Goal: Task Accomplishment & Management: Manage account settings

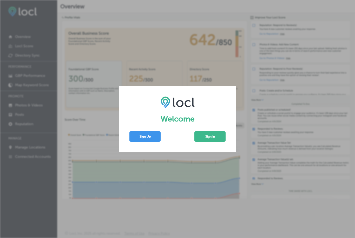
click at [207, 141] on button "Sign In" at bounding box center [209, 136] width 31 height 10
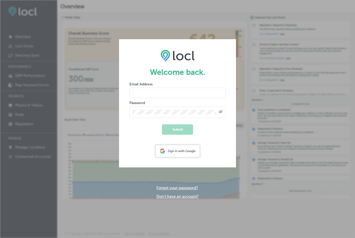
click at [150, 92] on input "email" at bounding box center [177, 93] width 96 height 10
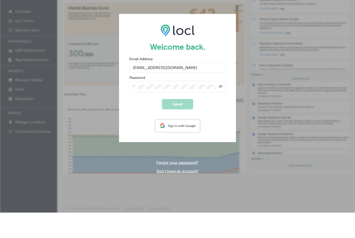
type input "[EMAIL_ADDRESS][DOMAIN_NAME]"
click at [180, 124] on button "Submit" at bounding box center [177, 129] width 31 height 10
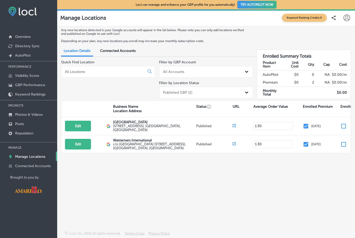
click at [142, 130] on label "[STREET_ADDRESS]" at bounding box center [154, 128] width 82 height 8
click at [130, 124] on p "[GEOGRAPHIC_DATA]" at bounding box center [154, 122] width 82 height 4
click at [118, 53] on span "Connected Accounts" at bounding box center [118, 51] width 36 height 4
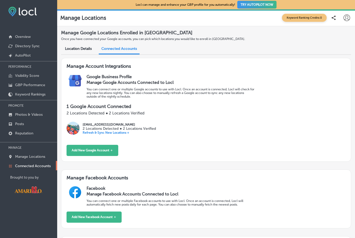
click at [84, 51] on span "Location Details" at bounding box center [78, 48] width 27 height 4
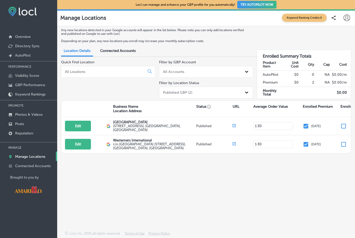
click at [18, 117] on p "Photos & Videos" at bounding box center [29, 114] width 28 height 4
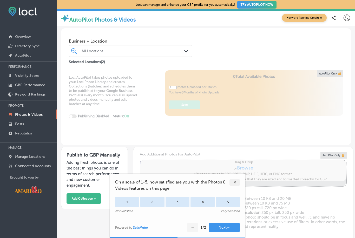
type input "5"
click at [233, 183] on div "✕" at bounding box center [234, 182] width 10 height 7
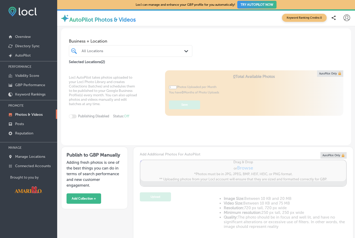
click at [20, 128] on link "Posts" at bounding box center [28, 123] width 57 height 9
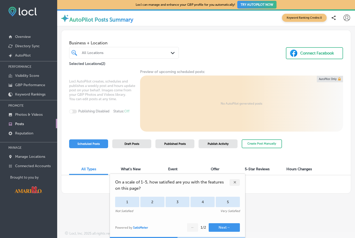
click at [234, 183] on div "✕" at bounding box center [234, 182] width 10 height 7
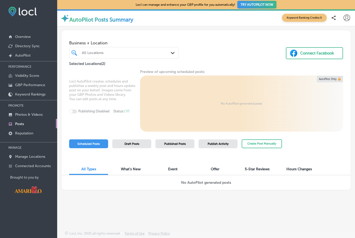
click at [14, 37] on link "Overview" at bounding box center [28, 36] width 57 height 9
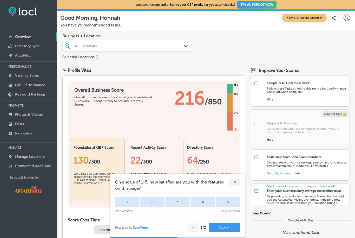
click at [236, 183] on div "✕" at bounding box center [234, 182] width 10 height 7
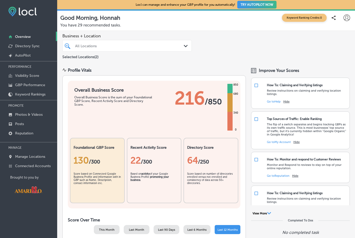
click at [160, 234] on div "Last 90 Days" at bounding box center [166, 229] width 26 height 9
click at [247, 46] on div "Business + Location All Locations Path Created with Sketch. Selected Locations …" at bounding box center [206, 47] width 298 height 32
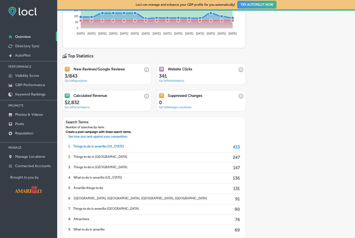
scroll to position [327, 0]
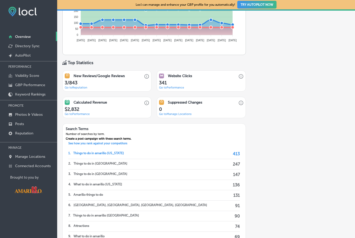
click at [33, 87] on p "GBP Performance" at bounding box center [30, 85] width 30 height 4
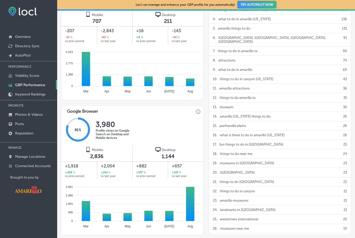
scroll to position [276, 0]
click at [32, 168] on p "Connected Accounts" at bounding box center [33, 166] width 36 height 4
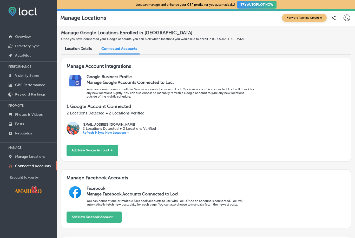
click at [348, 18] on icon at bounding box center [346, 18] width 6 height 6
click at [332, 67] on p "Log Out" at bounding box center [331, 67] width 11 height 5
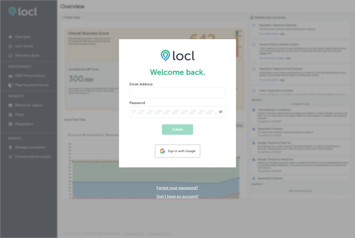
click at [174, 94] on input "email" at bounding box center [177, 93] width 96 height 10
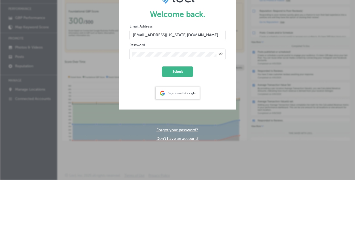
click at [182, 124] on button "Submit" at bounding box center [177, 129] width 31 height 10
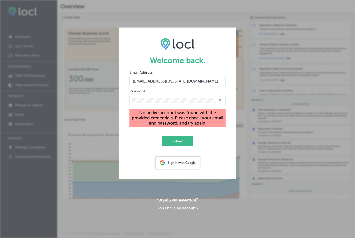
click at [224, 95] on div "Created with Sketch." at bounding box center [177, 100] width 96 height 11
click at [222, 99] on icon "Toggle password visibility" at bounding box center [220, 100] width 4 height 3
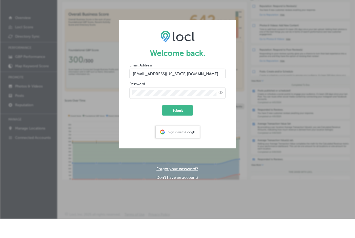
click at [182, 124] on button "Submit" at bounding box center [177, 129] width 31 height 10
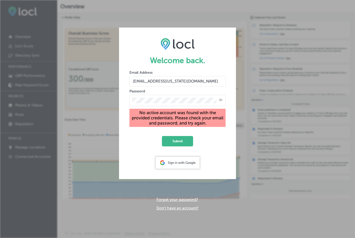
click at [136, 76] on input "[EMAIL_ADDRESS][US_STATE][DOMAIN_NAME]" at bounding box center [177, 81] width 96 height 10
click at [140, 76] on input "[EMAIL_ADDRESS][US_STATE][DOMAIN_NAME]" at bounding box center [177, 81] width 96 height 10
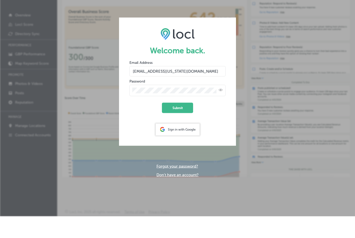
type input "[EMAIL_ADDRESS][US_STATE][DOMAIN_NAME]"
click at [180, 124] on button "Submit" at bounding box center [177, 129] width 31 height 10
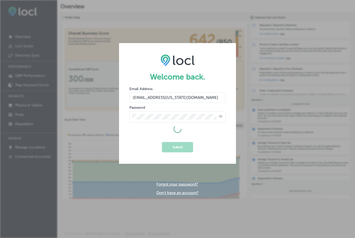
scroll to position [0, 0]
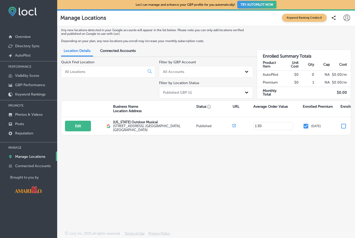
click at [24, 37] on p "Overview" at bounding box center [23, 37] width 16 height 4
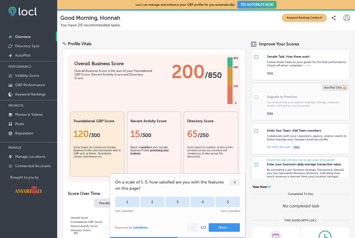
click at [236, 181] on div "✕" at bounding box center [234, 182] width 10 height 7
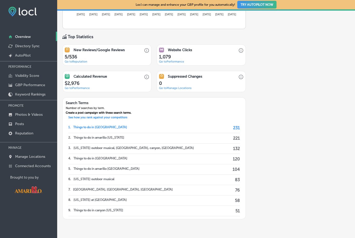
scroll to position [326, 0]
click at [28, 92] on link "Keyword Rankings" at bounding box center [28, 93] width 57 height 9
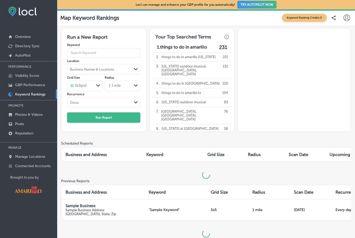
click at [32, 87] on p "GBP Performance" at bounding box center [30, 85] width 30 height 4
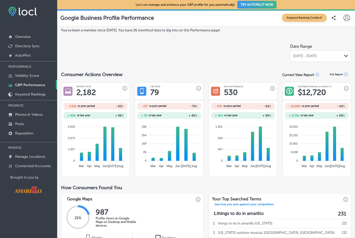
click at [20, 128] on link "Posts" at bounding box center [28, 123] width 57 height 9
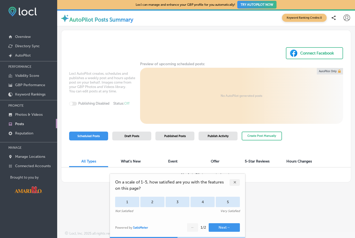
click at [236, 184] on div "✕" at bounding box center [234, 182] width 10 height 7
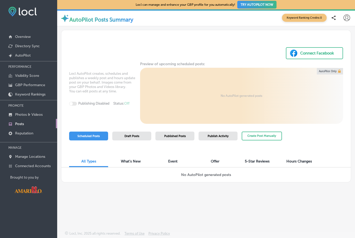
click at [22, 115] on p "Photos & Videos" at bounding box center [29, 114] width 28 height 4
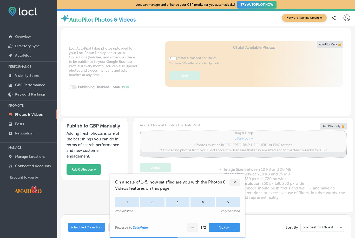
type input "5"
click at [238, 181] on div "✕" at bounding box center [234, 182] width 10 height 7
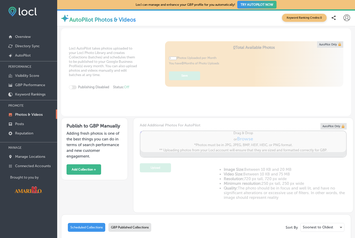
click at [20, 39] on p "Overview" at bounding box center [23, 37] width 16 height 4
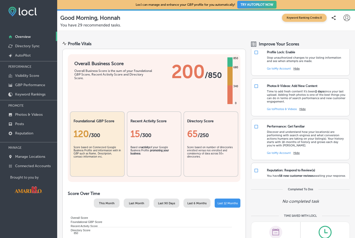
click at [19, 80] on link "Visibility Score" at bounding box center [28, 75] width 57 height 9
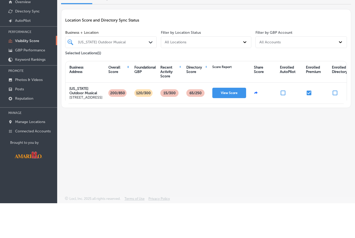
click at [32, 80] on link "GBP Performance" at bounding box center [28, 84] width 57 height 9
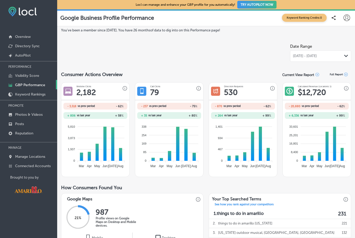
click at [34, 159] on p "Manage Locations" at bounding box center [30, 157] width 30 height 4
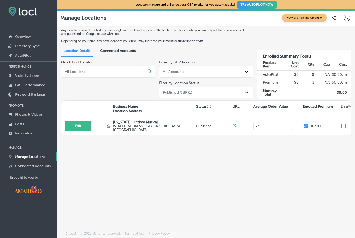
click at [29, 87] on p "GBP Performance" at bounding box center [30, 85] width 30 height 4
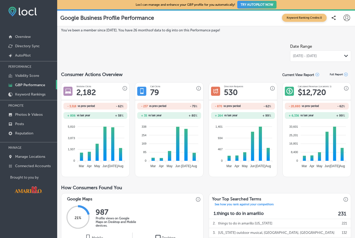
click at [346, 54] on div "Path Created with Sketch." at bounding box center [346, 56] width 4 height 4
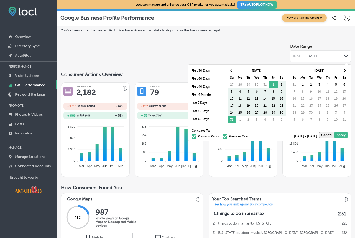
click at [208, 115] on li "Last 60 Days" at bounding box center [206, 119] width 36 height 8
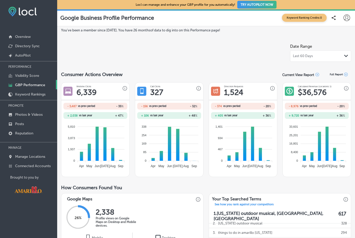
click at [346, 19] on icon at bounding box center [346, 18] width 6 height 6
click at [332, 53] on p "My Teams" at bounding box center [333, 53] width 14 height 5
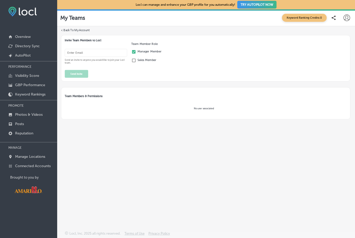
click at [350, 18] on icon at bounding box center [346, 18] width 6 height 6
click at [339, 43] on p "My Account" at bounding box center [334, 40] width 17 height 5
select select "US"
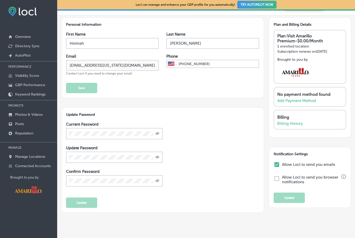
scroll to position [11, 0]
click at [22, 39] on p "Overview" at bounding box center [23, 37] width 16 height 4
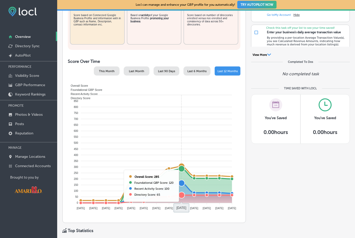
scroll to position [132, 0]
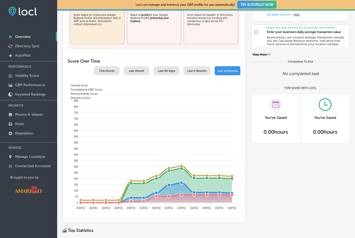
click at [197, 181] on icon "Overall Score Foundational GBP Score Recent Activity Score Directory Score 900 …" at bounding box center [153, 147] width 169 height 130
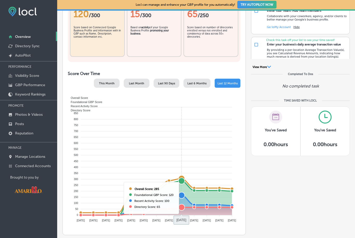
scroll to position [120, 0]
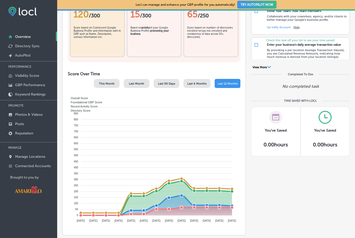
click at [183, 184] on icon "Overall Score Foundational GBP Score Recent Activity Score Directory Score 900 …" at bounding box center [153, 160] width 169 height 130
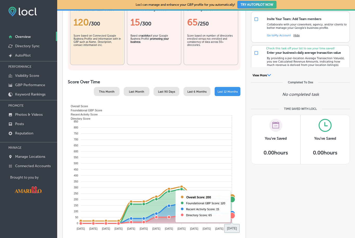
scroll to position [110, 0]
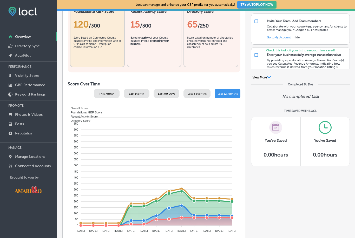
click at [235, 150] on icon "Overall Score Foundational GBP Score Recent Activity Score Directory Score 900 …" at bounding box center [153, 170] width 169 height 130
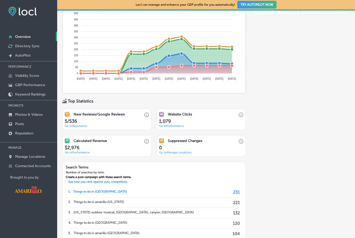
scroll to position [262, 0]
click at [29, 121] on link "Posts" at bounding box center [28, 123] width 57 height 9
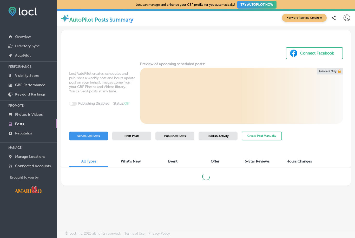
click at [21, 119] on link "Photos & Videos" at bounding box center [28, 114] width 57 height 9
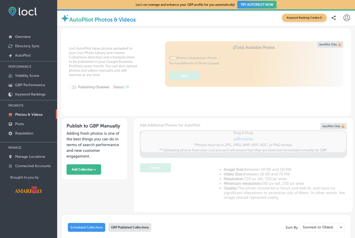
type input "5"
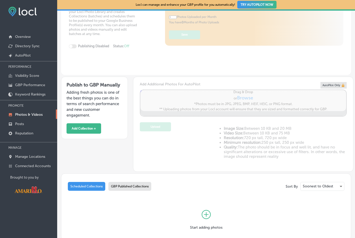
scroll to position [41, 0]
click at [139, 190] on div "GBP Published Collections" at bounding box center [129, 186] width 43 height 9
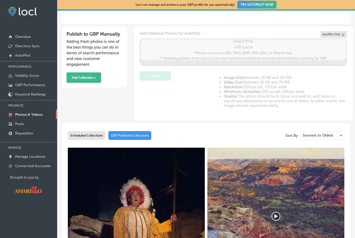
scroll to position [93, 0]
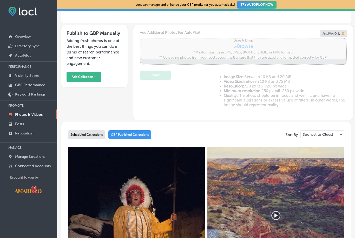
click at [95, 139] on div "Scheduled Collections" at bounding box center [86, 134] width 37 height 9
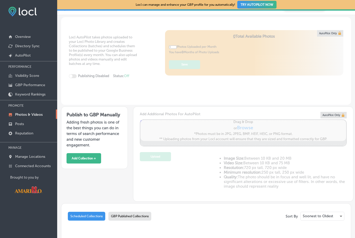
scroll to position [12, 0]
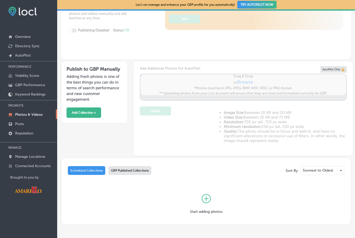
click at [147, 175] on div "GBP Published Collections" at bounding box center [129, 170] width 43 height 9
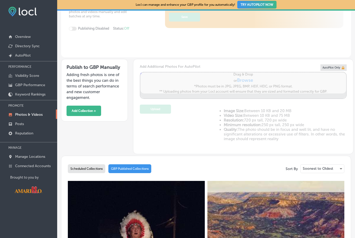
scroll to position [58, 0]
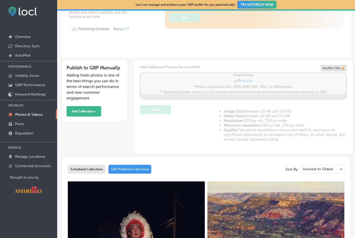
click at [90, 174] on div "Scheduled Collections" at bounding box center [86, 169] width 37 height 9
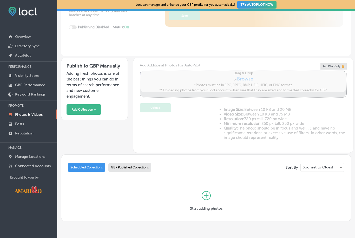
scroll to position [59, 0]
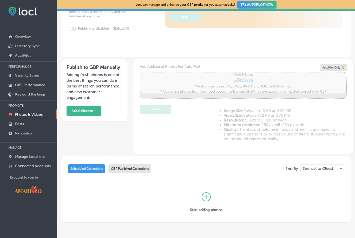
click at [19, 128] on link "Posts" at bounding box center [28, 123] width 57 height 9
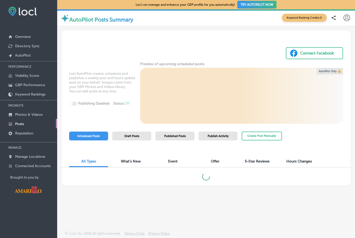
click at [174, 138] on span "Published Posts" at bounding box center [175, 136] width 22 height 3
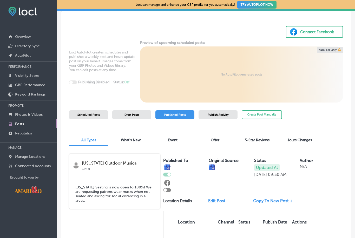
scroll to position [18, 0]
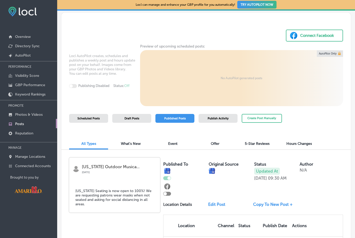
click at [219, 117] on span "Publish Activity" at bounding box center [217, 118] width 21 height 3
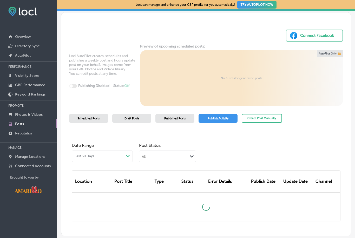
scroll to position [16, 0]
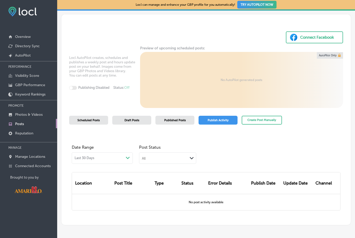
click at [131, 116] on div "Draft Posts" at bounding box center [131, 120] width 39 height 9
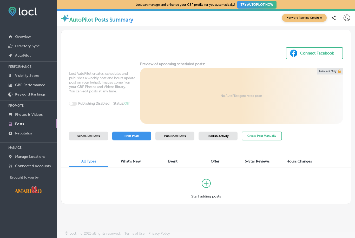
click at [266, 159] on span "5-Star Reviews" at bounding box center [257, 161] width 25 height 4
click at [183, 135] on span "Published Posts" at bounding box center [175, 136] width 22 height 3
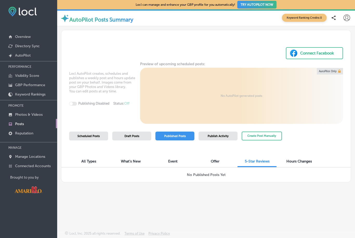
click at [306, 159] on span "Hours Changes" at bounding box center [298, 161] width 25 height 4
click at [91, 157] on div "All Types" at bounding box center [88, 162] width 39 height 11
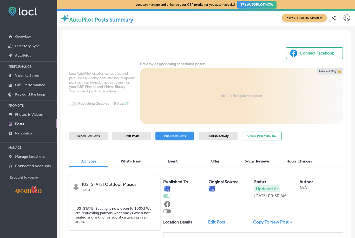
click at [262, 165] on div "5-Star Reviews" at bounding box center [256, 162] width 39 height 11
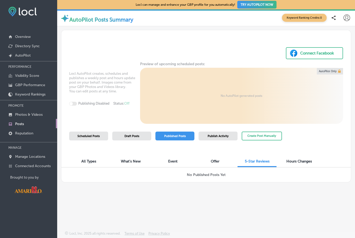
click at [220, 140] on div "Publish Activity" at bounding box center [217, 136] width 39 height 9
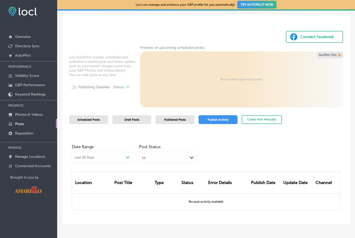
scroll to position [16, 0]
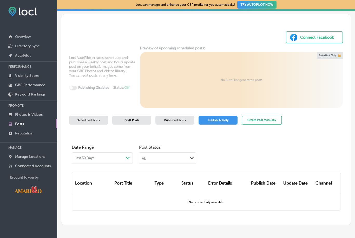
click at [183, 123] on div "Published Posts" at bounding box center [174, 120] width 39 height 9
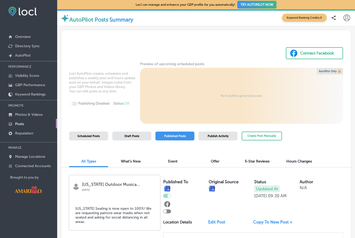
scroll to position [17, 0]
click at [31, 138] on link "Reputation" at bounding box center [28, 132] width 57 height 9
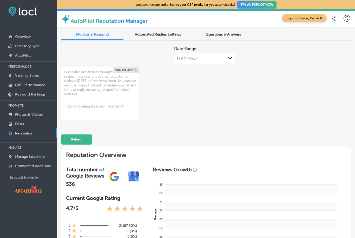
type textarea "x"
click at [346, 13] on div at bounding box center [346, 18] width 10 height 10
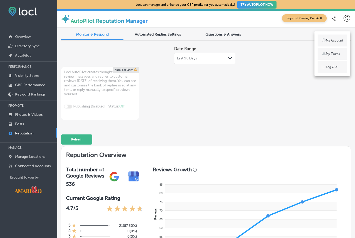
click at [334, 68] on p "Log Out" at bounding box center [331, 67] width 11 height 5
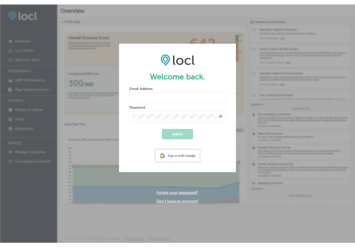
scroll to position [8, 0]
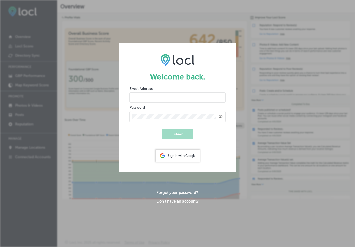
click at [168, 92] on input "email" at bounding box center [177, 97] width 96 height 10
type input "[EMAIL_ADDRESS][US_STATE][DOMAIN_NAME]"
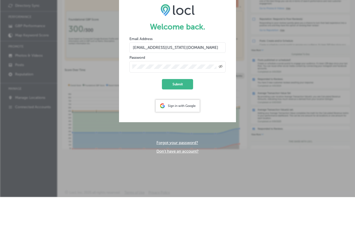
click at [183, 129] on button "Submit" at bounding box center [177, 134] width 31 height 10
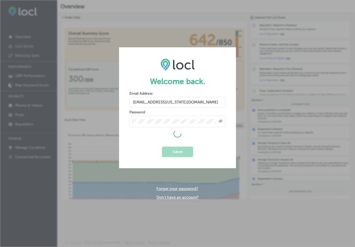
scroll to position [0, 0]
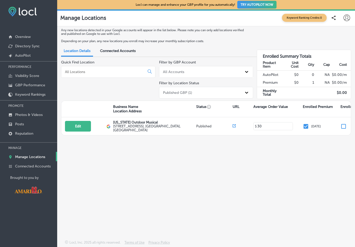
click at [84, 131] on button "Edit" at bounding box center [78, 126] width 26 height 11
select select "US"
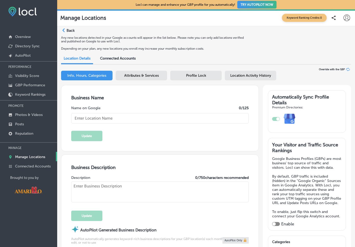
type input "[US_STATE] Outdoor Musical"
type textarea "Set in a scenic canyon, this amphitheater features seasonal performances about …"
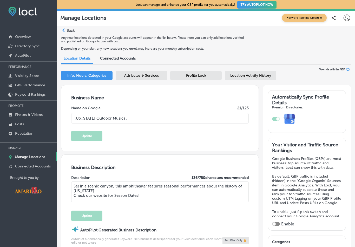
type input "[STREET_ADDRESS]"
type input "Canyon"
type input "79015"
type input "US"
type input "[URL][DOMAIN_NAME][US_STATE]"
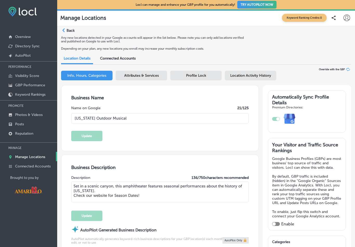
type input "[PHONE_NUMBER]"
type input "30"
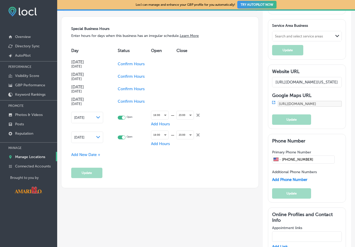
scroll to position [501, 0]
click at [197, 116] on icon "close Created with Sketch." at bounding box center [197, 114] width 3 height 3
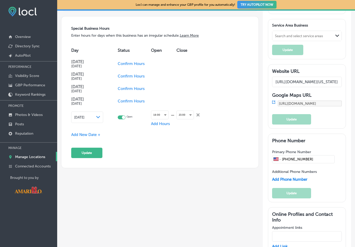
click at [198, 116] on icon at bounding box center [197, 114] width 3 height 3
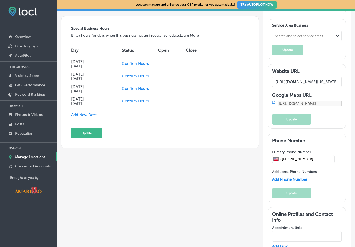
click at [93, 138] on button "Update" at bounding box center [86, 133] width 31 height 10
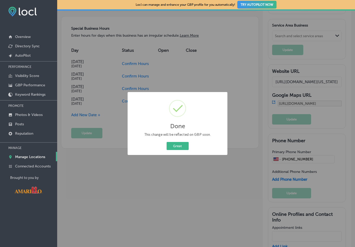
click at [171, 149] on button "Great" at bounding box center [177, 146] width 22 height 8
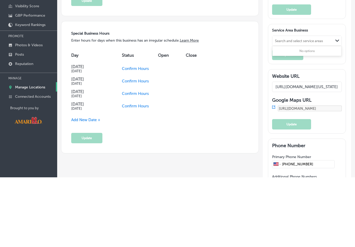
scroll to position [14, 0]
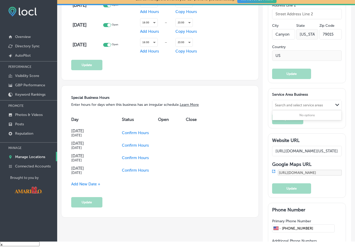
click at [350, 143] on div "Automatically Sync Profile Details Premium Directories: Your Visitor and Traffi…" at bounding box center [307, 176] width 88 height 1046
click at [354, 165] on div "Path Created with Sketch. Back Any new locations detected in your Google accoun…" at bounding box center [206, 157] width 298 height 1124
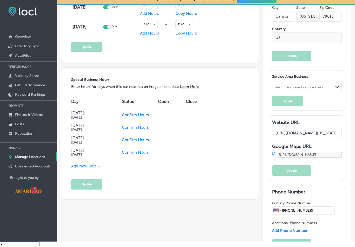
scroll to position [445, 0]
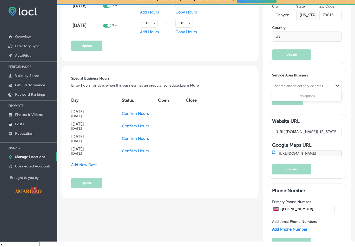
click at [321, 100] on div "No options" at bounding box center [306, 96] width 69 height 8
click at [352, 94] on div "Path Created with Sketch. Back Any new locations detected in your Google accoun…" at bounding box center [206, 137] width 298 height 1124
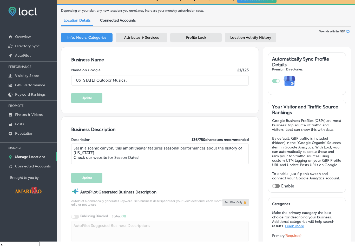
scroll to position [32, 0]
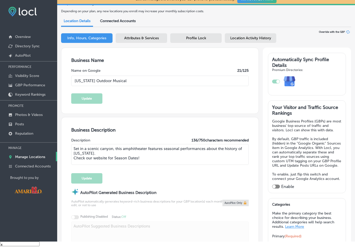
click at [150, 36] on span "Attributes & Services" at bounding box center [141, 38] width 35 height 4
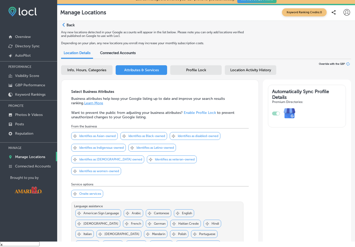
click at [199, 68] on span "Profile Lock" at bounding box center [196, 70] width 20 height 4
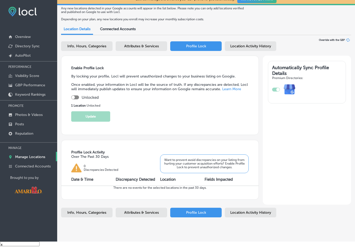
scroll to position [22, 0]
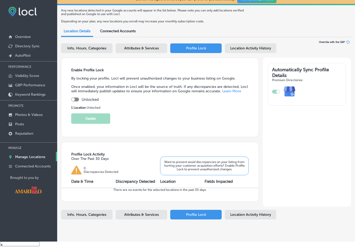
click at [93, 46] on span "Info, Hours, Categories" at bounding box center [86, 48] width 39 height 4
select select "US"
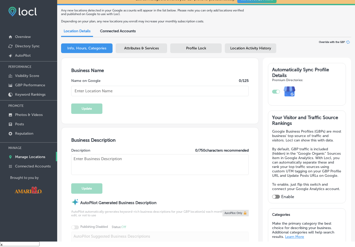
type input "[US_STATE] Outdoor Musical"
type textarea "Set in a scenic canyon, this amphitheater features seasonal performances about …"
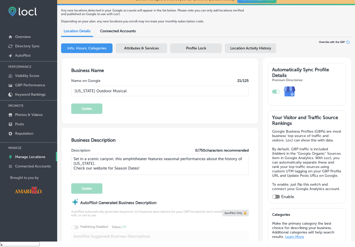
type input "[STREET_ADDRESS]"
type input "Canyon"
type input "79015"
type input "US"
type input "[URL][DOMAIN_NAME][US_STATE]"
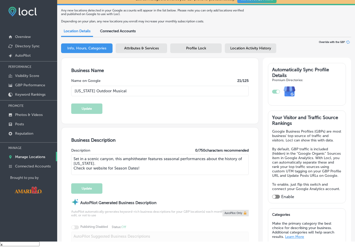
type input "30"
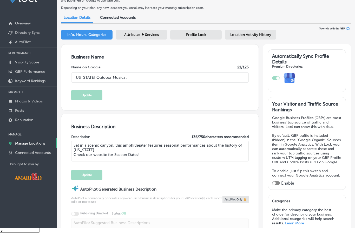
type input "[PHONE_NUMBER]"
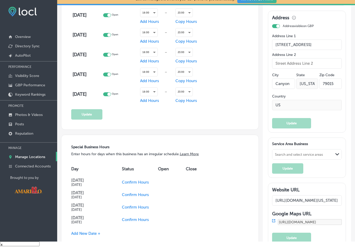
scroll to position [394, 0]
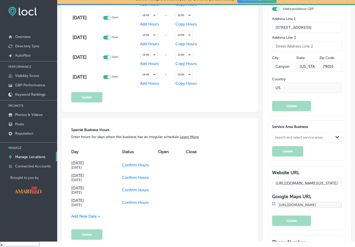
click at [352, 118] on div "Path Created with Sketch. Back Any new locations detected in your Google accoun…" at bounding box center [206, 189] width 298 height 1124
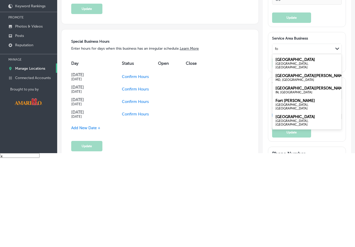
type input "f"
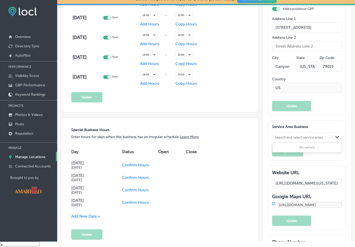
click at [353, 190] on div "Path Created with Sketch. Back Any new locations detected in your Google accoun…" at bounding box center [206, 189] width 298 height 1124
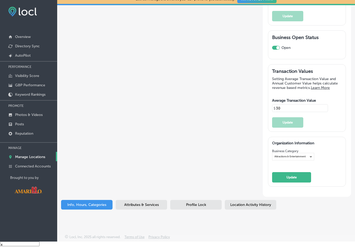
scroll to position [952, 0]
click at [141, 204] on span "Attributes & Services" at bounding box center [141, 204] width 35 height 4
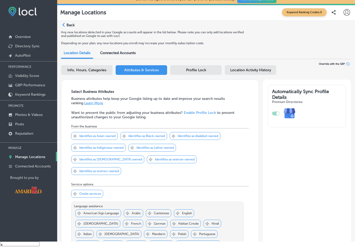
click at [191, 66] on div "Profile Lock" at bounding box center [195, 70] width 51 height 10
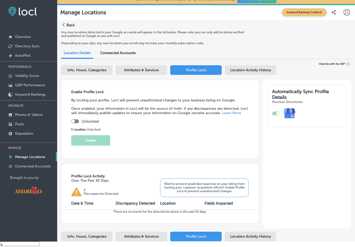
click at [75, 123] on div at bounding box center [75, 121] width 8 height 4
checkbox input "true"
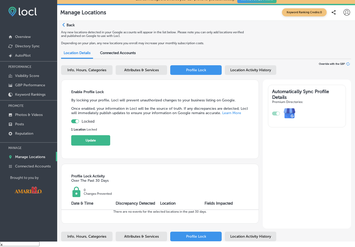
click at [98, 140] on button "Update" at bounding box center [90, 140] width 39 height 10
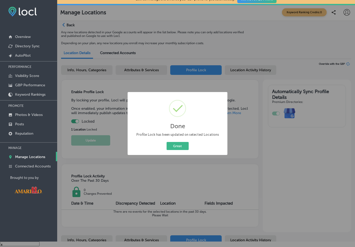
click at [183, 146] on button "Great" at bounding box center [177, 146] width 22 height 8
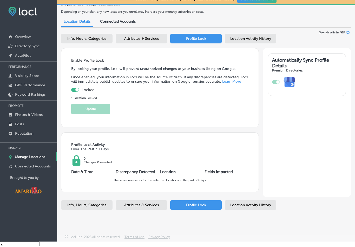
scroll to position [34, 0]
click at [253, 36] on span "Location Activity History" at bounding box center [250, 38] width 41 height 4
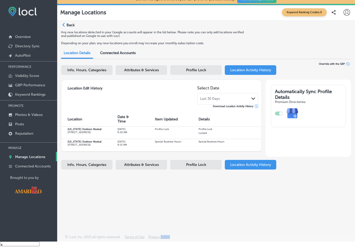
click at [195, 196] on div "Path Created with Sketch. Back Any new locations detected in your Google accoun…" at bounding box center [206, 118] width 298 height 195
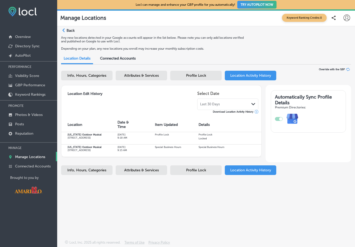
click at [347, 19] on icon at bounding box center [346, 18] width 6 height 6
click at [337, 69] on p "Log Out" at bounding box center [331, 67] width 11 height 5
